Goal: Task Accomplishment & Management: Complete application form

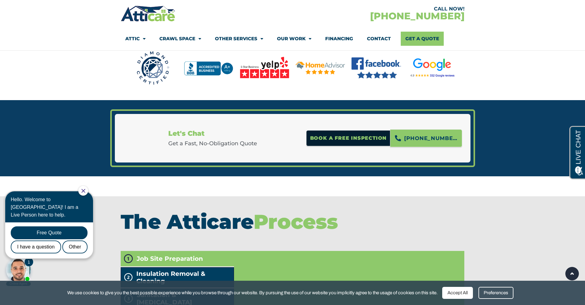
scroll to position [838, 0]
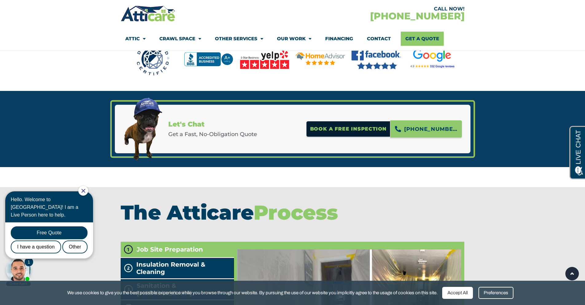
drag, startPoint x: 586, startPoint y: 19, endPoint x: 53, endPoint y: 3, distance: 534.0
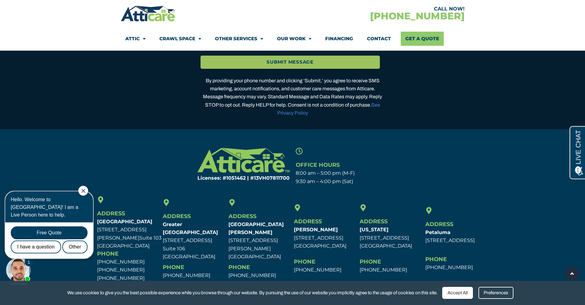
scroll to position [1941, 0]
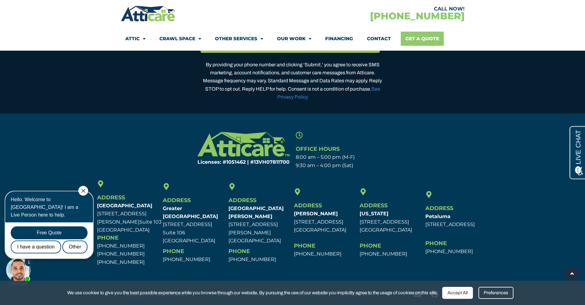
click at [421, 37] on link "Get A Quote" at bounding box center [422, 39] width 43 height 14
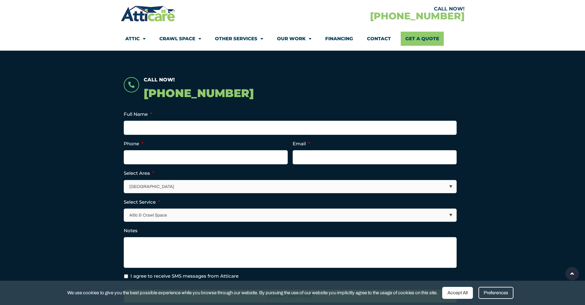
scroll to position [111, 0]
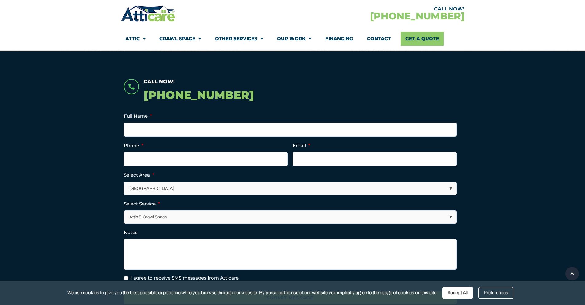
select select "[GEOGRAPHIC_DATA]"
click at [124, 182] on select "[GEOGRAPHIC_DATA] [GEOGRAPHIC_DATA] [US_STATE] / [US_STATE] Area Other Areas" at bounding box center [290, 188] width 332 height 13
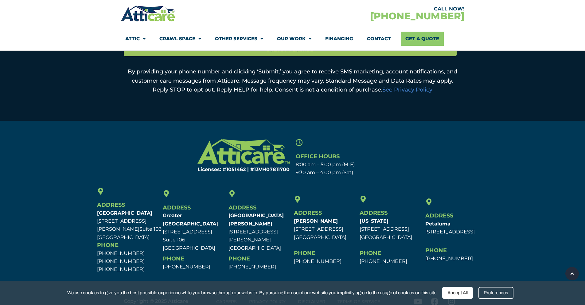
scroll to position [366, 0]
